Goal: Information Seeking & Learning: Learn about a topic

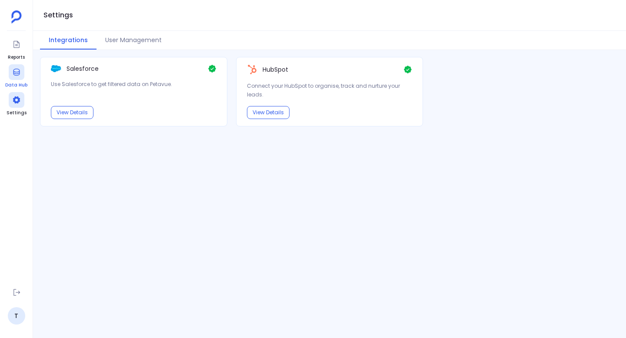
click at [15, 77] on div at bounding box center [17, 72] width 16 height 16
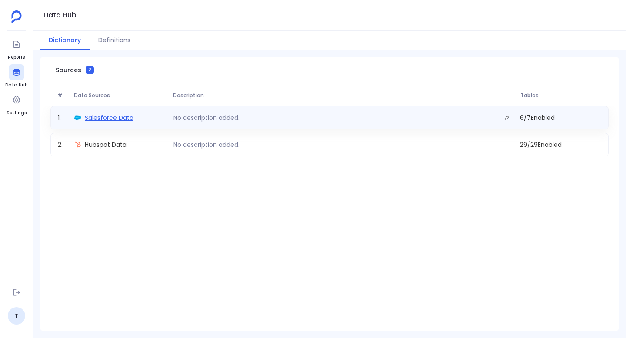
click at [109, 119] on span "Salesforce Data" at bounding box center [109, 117] width 49 height 9
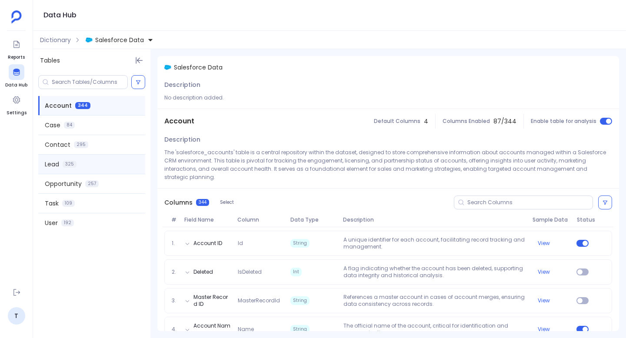
click at [52, 163] on span "Lead" at bounding box center [52, 164] width 14 height 9
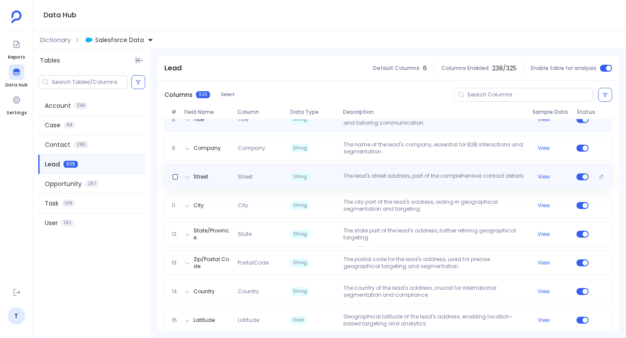
scroll to position [326, 0]
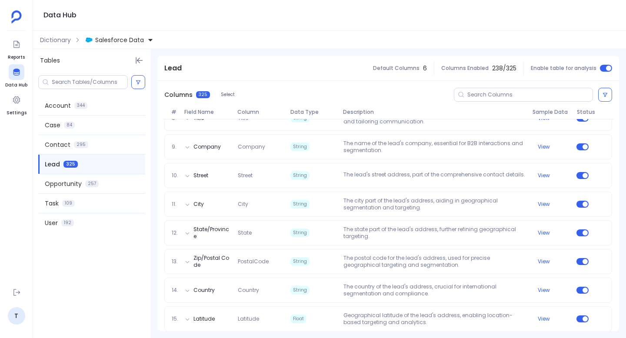
click at [52, 167] on span "Lead" at bounding box center [52, 164] width 15 height 9
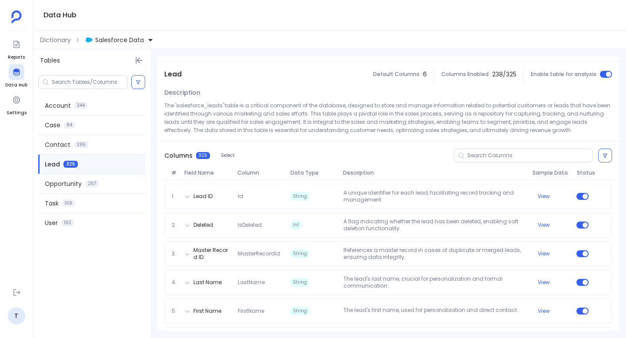
scroll to position [47, 0]
click at [485, 149] on div at bounding box center [523, 155] width 139 height 14
click at [484, 154] on input at bounding box center [529, 155] width 125 height 7
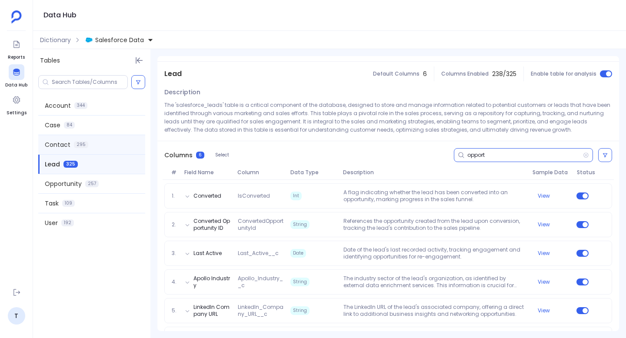
type input "opport"
click at [64, 150] on div "Contact 295" at bounding box center [91, 144] width 107 height 19
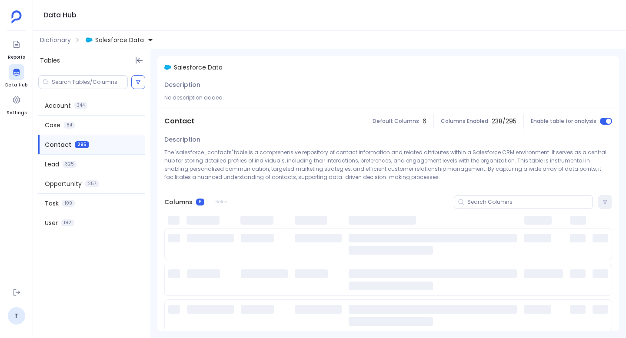
scroll to position [0, 0]
click at [475, 200] on input at bounding box center [529, 202] width 125 height 7
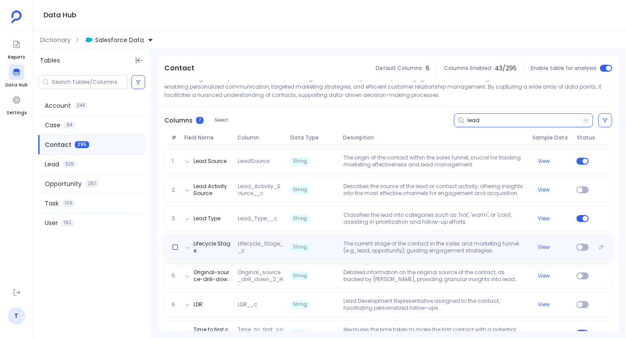
scroll to position [104, 0]
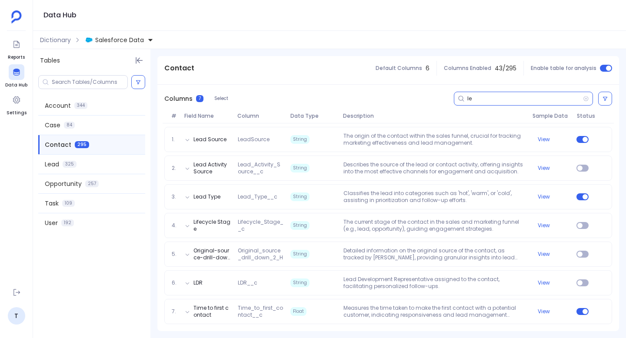
type input "l"
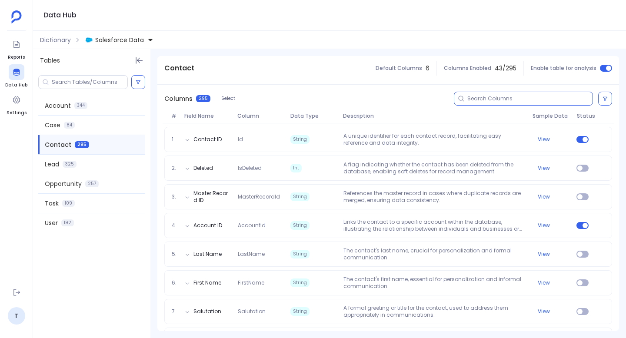
scroll to position [0, 0]
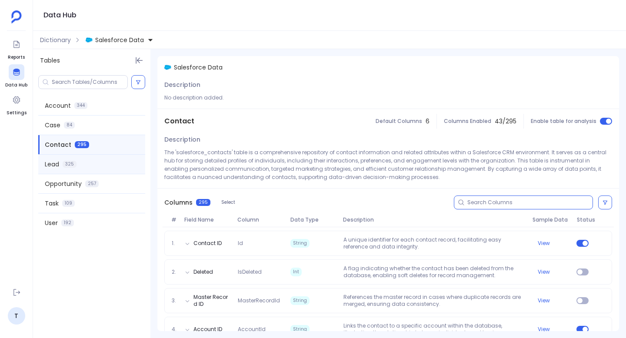
click at [58, 160] on span "Lead" at bounding box center [52, 164] width 14 height 9
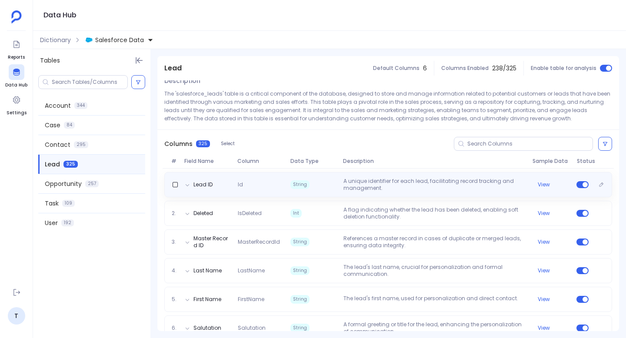
scroll to position [64, 0]
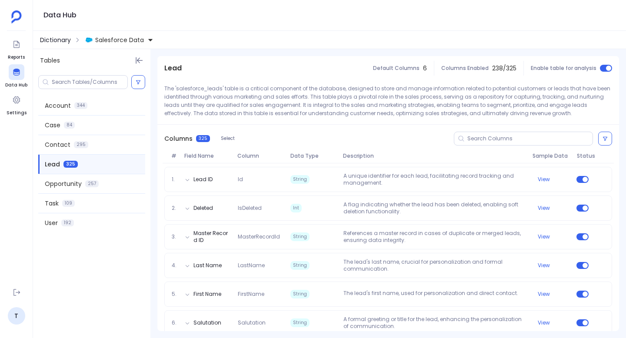
click at [44, 38] on span "Dictionary" at bounding box center [55, 40] width 31 height 9
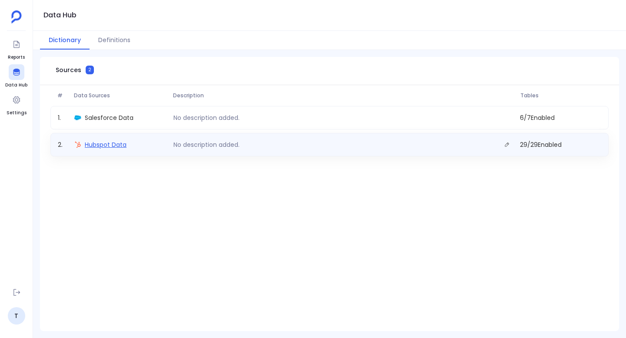
click at [101, 147] on span "Hubspot Data" at bounding box center [106, 144] width 42 height 9
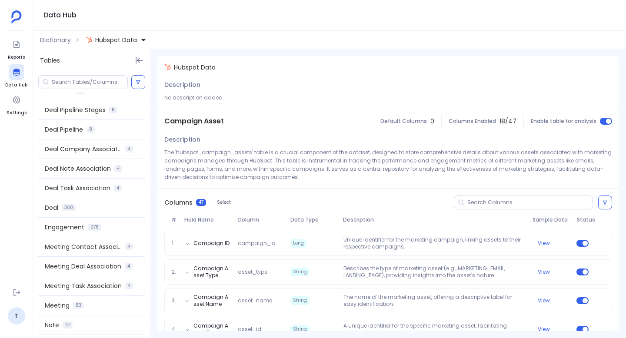
scroll to position [289, 0]
click at [64, 37] on span "Dictionary" at bounding box center [55, 40] width 31 height 9
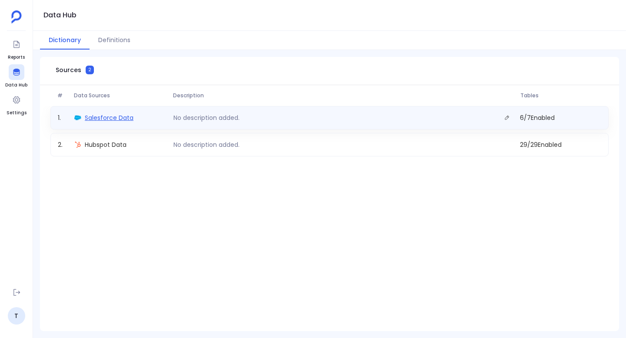
click at [113, 118] on span "Salesforce Data" at bounding box center [109, 117] width 49 height 9
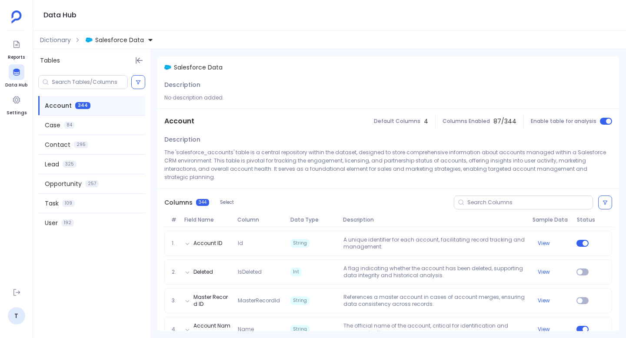
click at [9, 118] on ul "Reports Data Hub Settings" at bounding box center [16, 159] width 22 height 244
click at [10, 110] on span "Settings" at bounding box center [17, 113] width 20 height 7
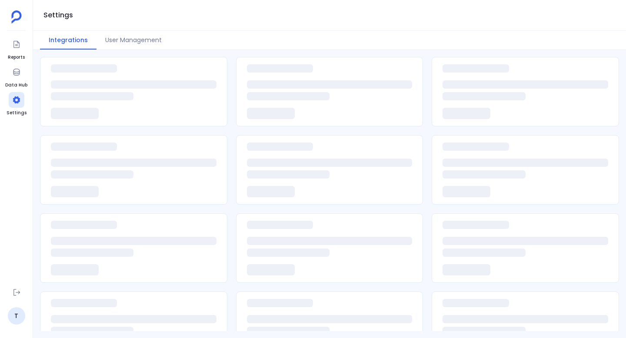
click at [21, 89] on ul "Reports Data Hub Settings" at bounding box center [16, 159] width 22 height 244
click at [20, 80] on div at bounding box center [17, 72] width 16 height 16
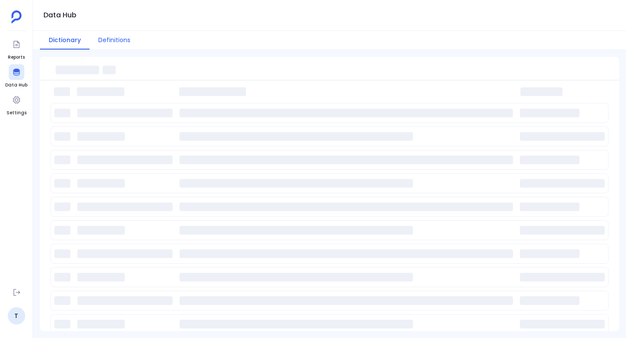
click at [103, 34] on button "Definitions" at bounding box center [115, 40] width 50 height 19
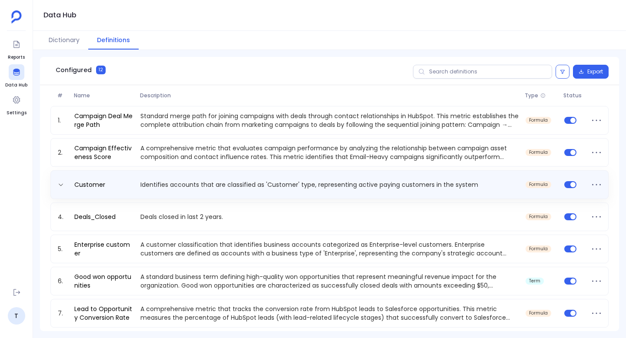
click at [246, 187] on p "Identifies accounts that are classified as 'Customer' type, representing active…" at bounding box center [329, 184] width 385 height 9
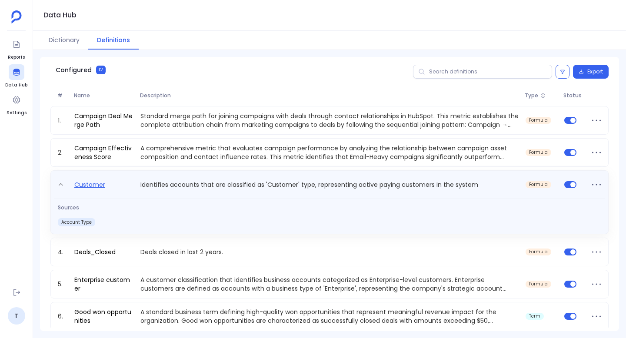
click at [94, 184] on link "Customer" at bounding box center [90, 187] width 38 height 14
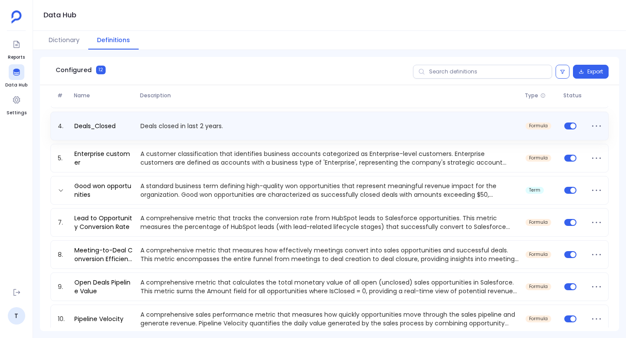
scroll to position [92, 0]
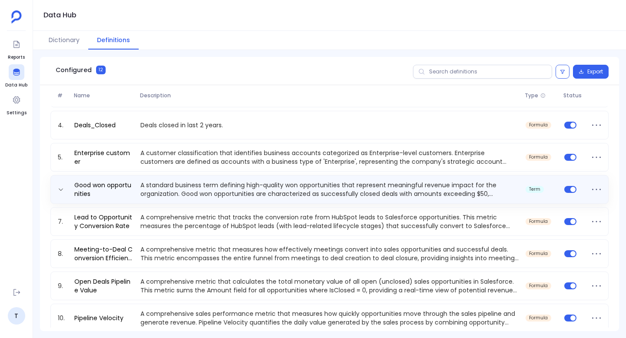
click at [140, 185] on p "A standard business term defining high-quality won opportunities that represent…" at bounding box center [329, 189] width 385 height 17
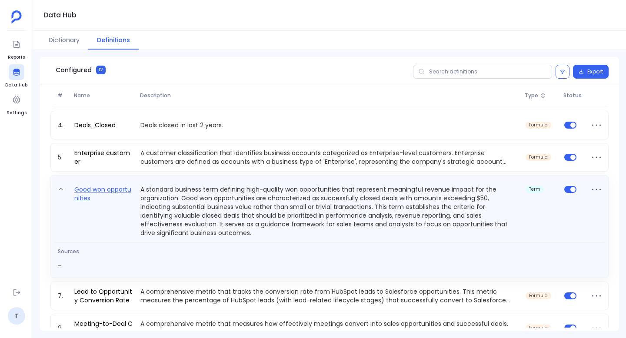
click at [108, 192] on link "Good won opportunities" at bounding box center [104, 210] width 66 height 53
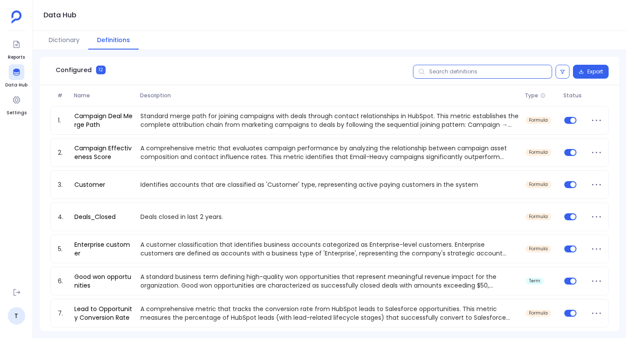
click at [453, 76] on input "text" at bounding box center [482, 72] width 139 height 14
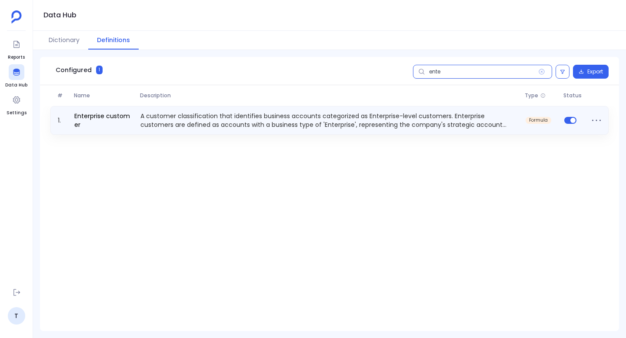
type input "ente"
click at [196, 125] on p "A customer classification that identifies business accounts categorized as Ente…" at bounding box center [329, 120] width 385 height 17
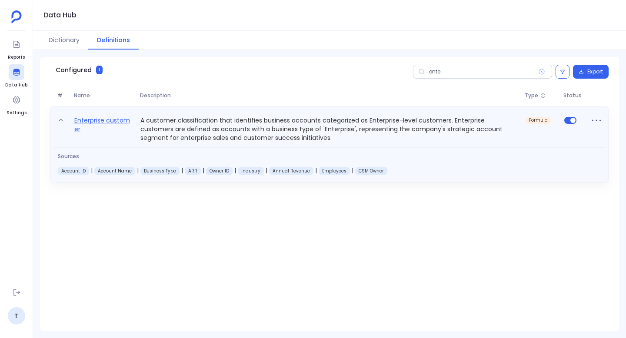
click at [88, 116] on link "Enterprise customer" at bounding box center [104, 128] width 66 height 27
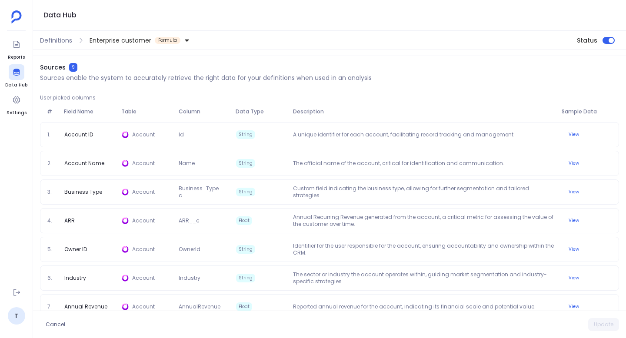
scroll to position [137, 0]
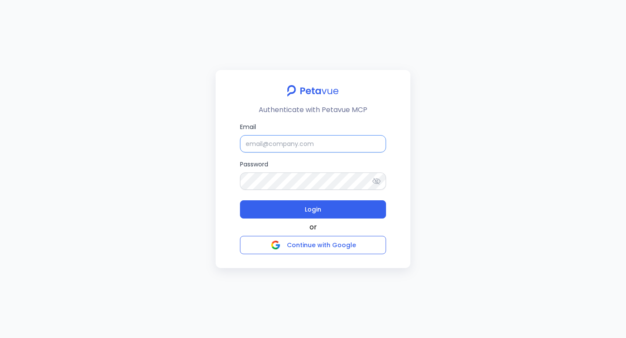
click at [310, 150] on input "Email" at bounding box center [313, 143] width 146 height 17
type input "support+turingvuestag@petavue.com"
click at [240, 200] on button "Login" at bounding box center [313, 209] width 146 height 18
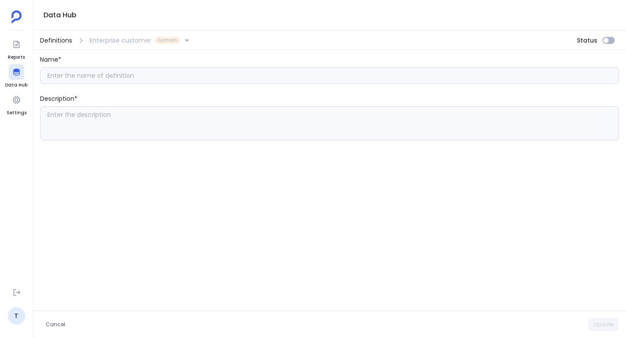
click at [53, 40] on span "Definitions" at bounding box center [56, 40] width 32 height 9
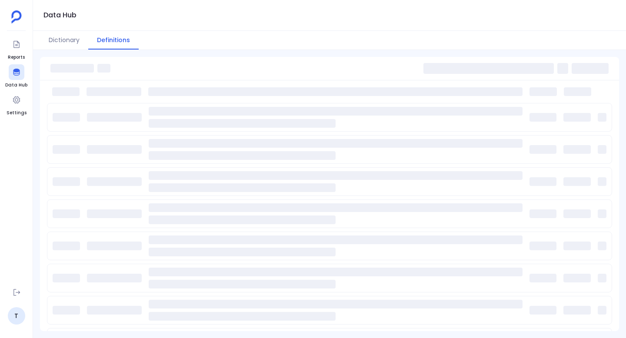
click at [484, 73] on span at bounding box center [489, 68] width 130 height 11
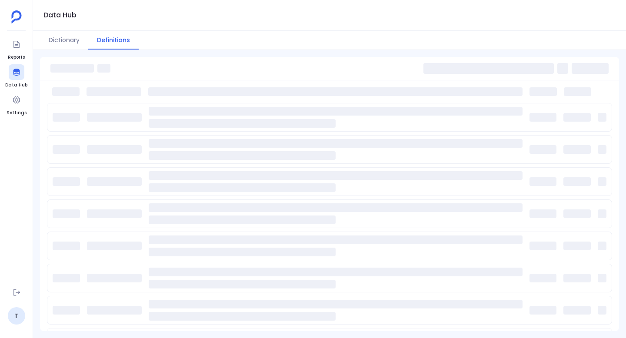
click at [484, 73] on span at bounding box center [489, 68] width 130 height 11
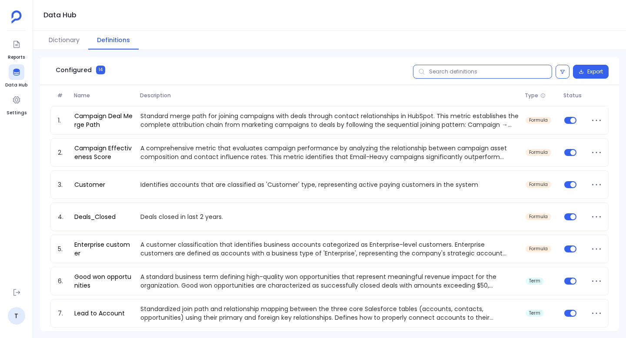
click at [484, 73] on input "text" at bounding box center [482, 72] width 139 height 14
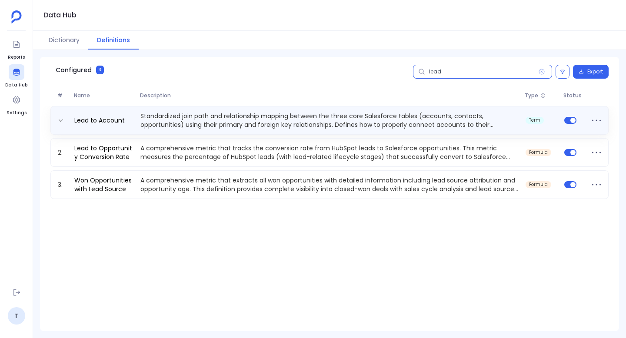
type input "lead"
click at [176, 118] on p "Standardized join path and relationship mapping between the three core Salesfor…" at bounding box center [329, 120] width 385 height 17
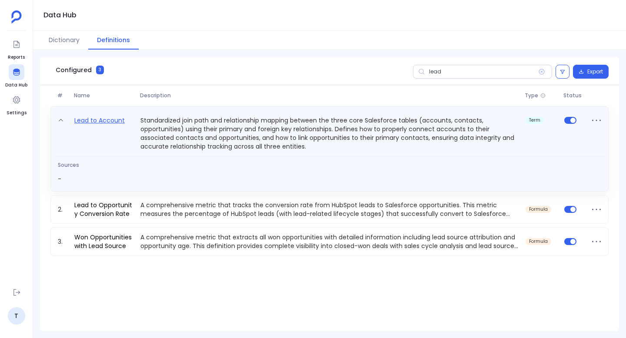
click at [92, 123] on link "Lead to Account" at bounding box center [99, 133] width 57 height 36
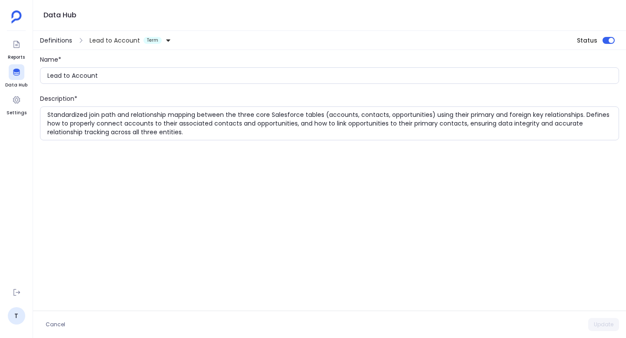
click at [59, 38] on span "Definitions" at bounding box center [56, 40] width 32 height 9
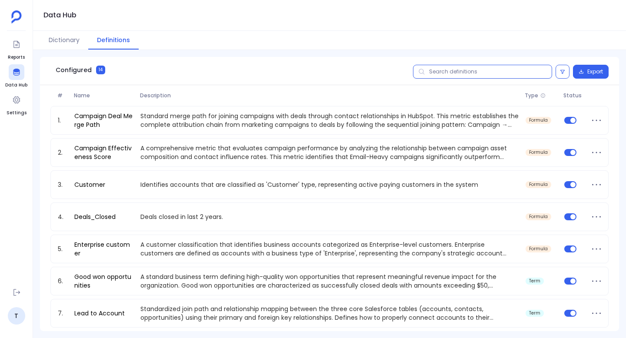
click at [484, 75] on input "text" at bounding box center [482, 72] width 139 height 14
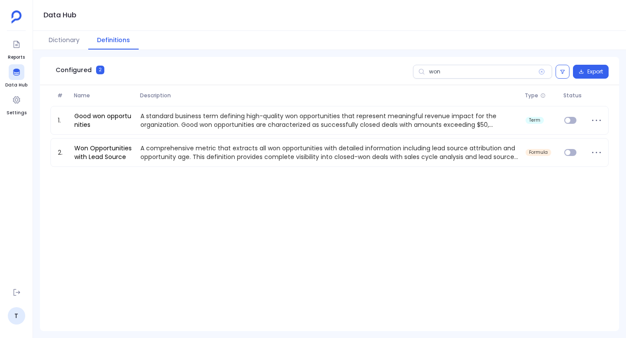
click at [374, 251] on div "1. Good won opportunities A standard business term defining high-quality won op…" at bounding box center [329, 217] width 579 height 222
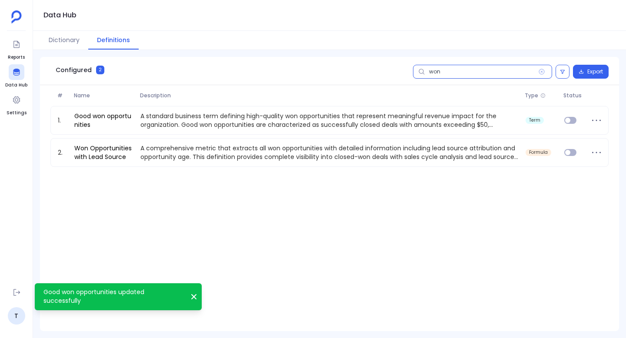
click at [479, 76] on input "won" at bounding box center [482, 72] width 139 height 14
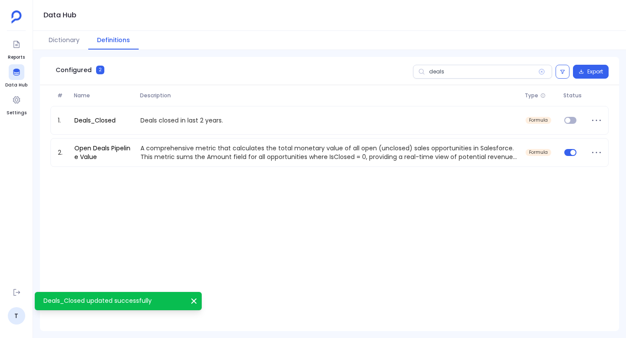
click at [362, 248] on div "1. Deals_Closed Deals closed in last 2 years. formula 2. Open Deals Pipeline Va…" at bounding box center [329, 217] width 579 height 222
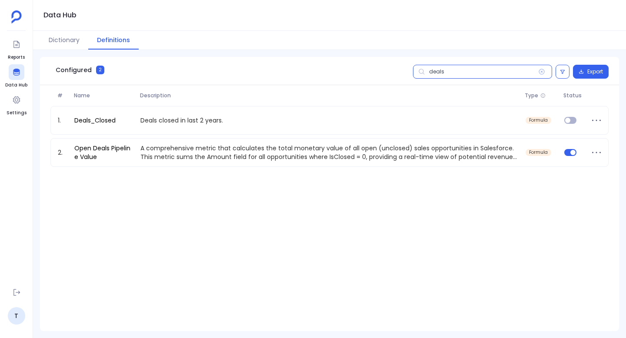
click at [470, 65] on input "deals" at bounding box center [482, 72] width 139 height 14
click at [471, 67] on input "deals" at bounding box center [482, 72] width 139 height 14
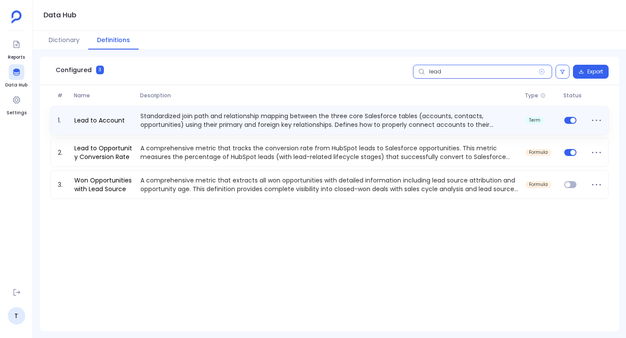
type input "lead"
click at [160, 134] on div "1. Lead to Account Standardized join path and relationship mapping between the …" at bounding box center [329, 120] width 558 height 29
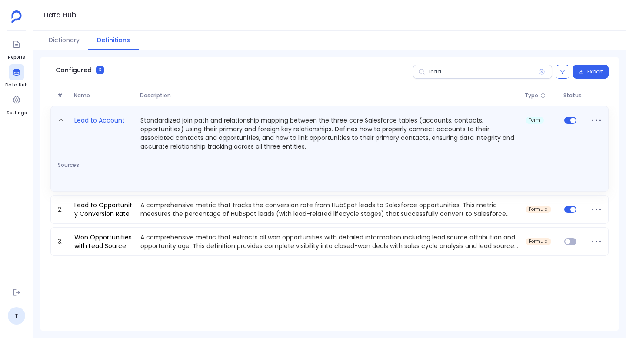
click at [83, 125] on link "Lead to Account" at bounding box center [99, 133] width 57 height 36
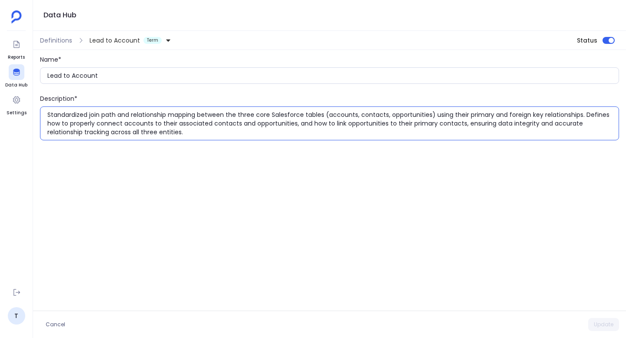
click at [81, 131] on textarea "Standardized join path and relationship mapping between the three core Salesfor…" at bounding box center [332, 123] width 571 height 26
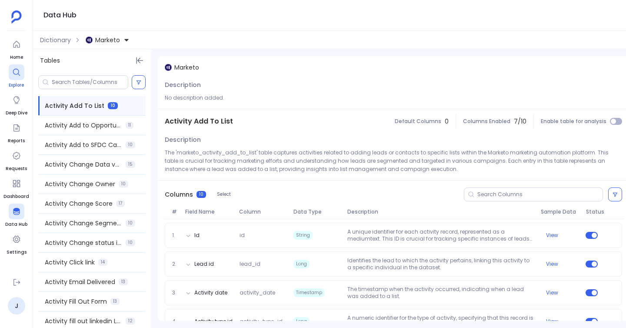
click at [11, 64] on div at bounding box center [17, 72] width 16 height 16
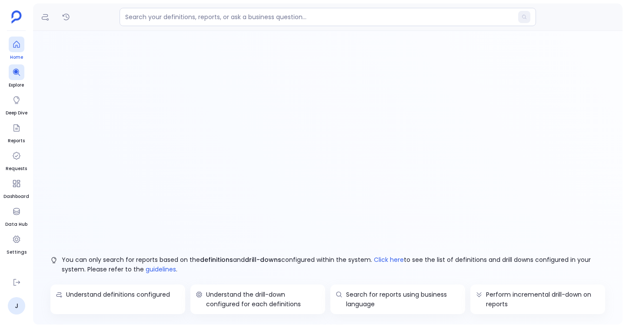
click at [19, 57] on span "Home" at bounding box center [17, 57] width 16 height 7
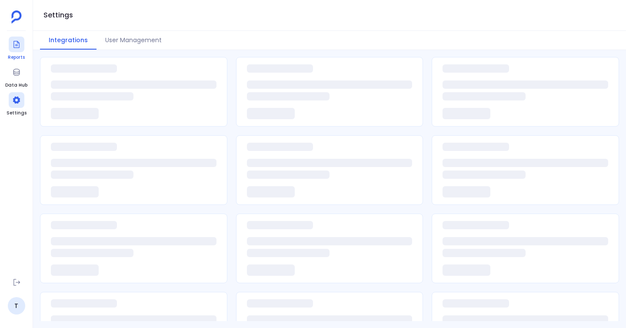
click at [17, 46] on icon at bounding box center [16, 44] width 9 height 9
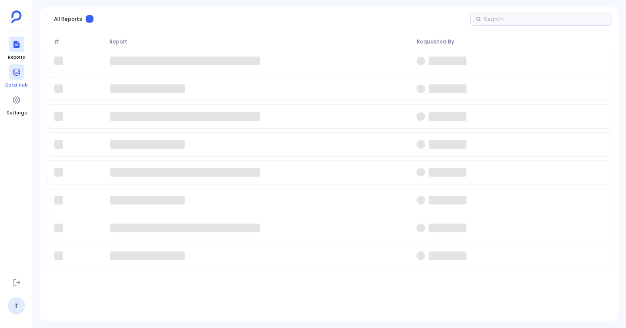
click at [13, 84] on span "Data Hub" at bounding box center [16, 85] width 22 height 7
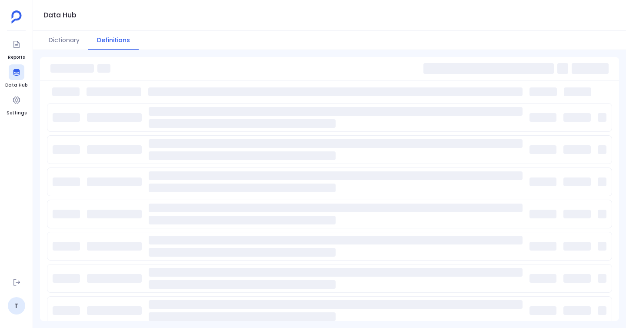
click at [16, 119] on ul "Reports Data Hub Settings" at bounding box center [16, 154] width 22 height 234
click at [19, 43] on icon at bounding box center [16, 44] width 6 height 7
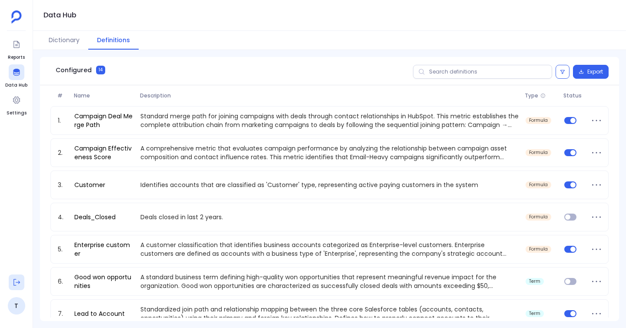
click at [15, 282] on icon at bounding box center [16, 282] width 7 height 7
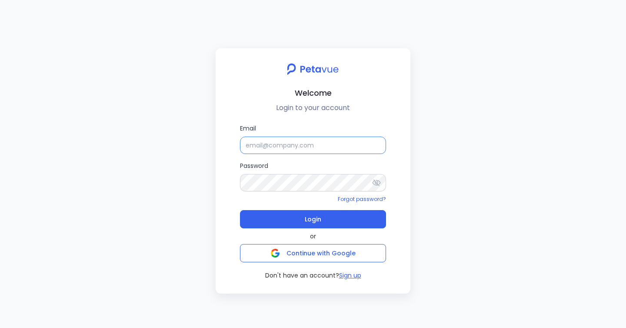
click at [281, 151] on input "Email" at bounding box center [313, 145] width 146 height 17
type input "[EMAIL_ADDRESS][DOMAIN_NAME]"
click at [240, 210] on button "Login" at bounding box center [313, 219] width 146 height 18
